Goal: Find specific page/section: Find specific page/section

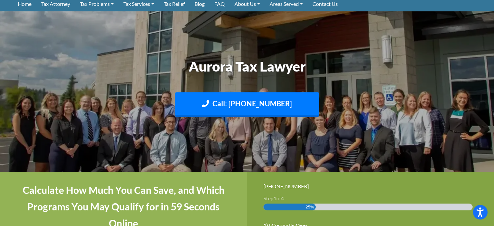
scroll to position [32, 0]
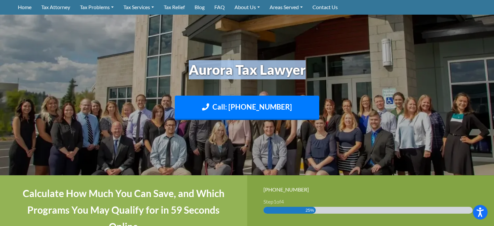
drag, startPoint x: 172, startPoint y: 67, endPoint x: 382, endPoint y: 67, distance: 210.2
click at [382, 67] on h1 "Aurora Tax Lawyer" at bounding box center [247, 69] width 361 height 19
click at [372, 67] on h1 "Aurora Tax Lawyer" at bounding box center [247, 69] width 361 height 19
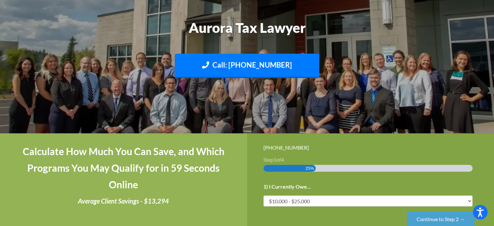
scroll to position [162, 0]
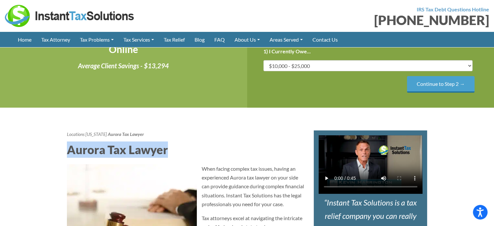
drag, startPoint x: 60, startPoint y: 139, endPoint x: 205, endPoint y: 147, distance: 145.8
click at [211, 147] on h2 "Aurora Tax Lawyer" at bounding box center [185, 149] width 237 height 16
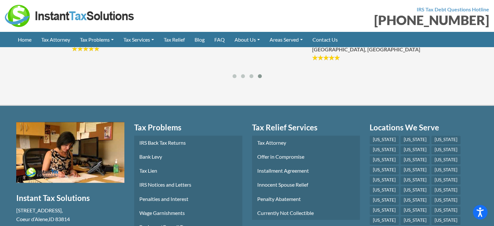
scroll to position [2858, 0]
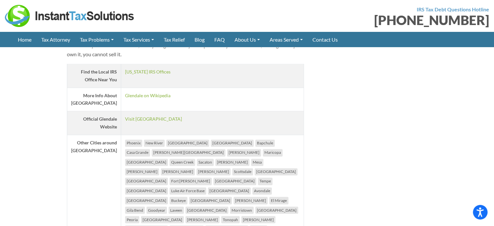
scroll to position [1072, 0]
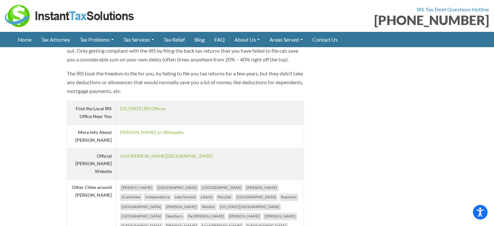
scroll to position [974, 0]
